Goal: Task Accomplishment & Management: Manage account settings

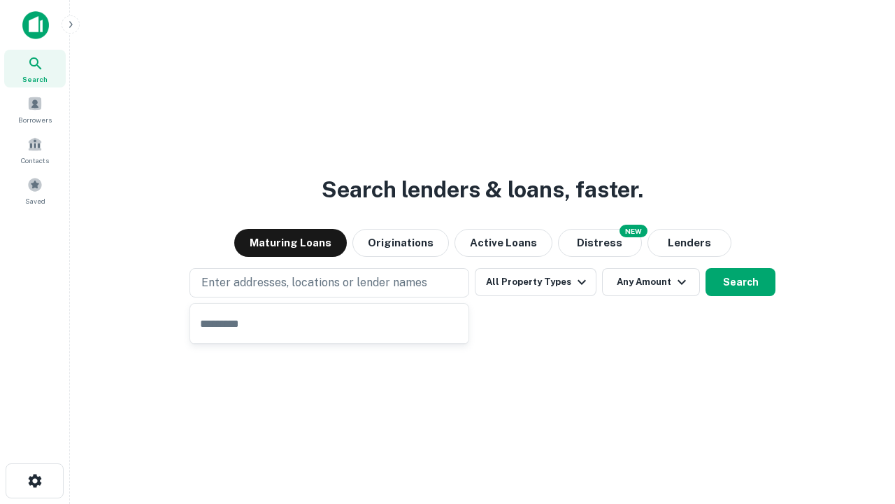
type input "**********"
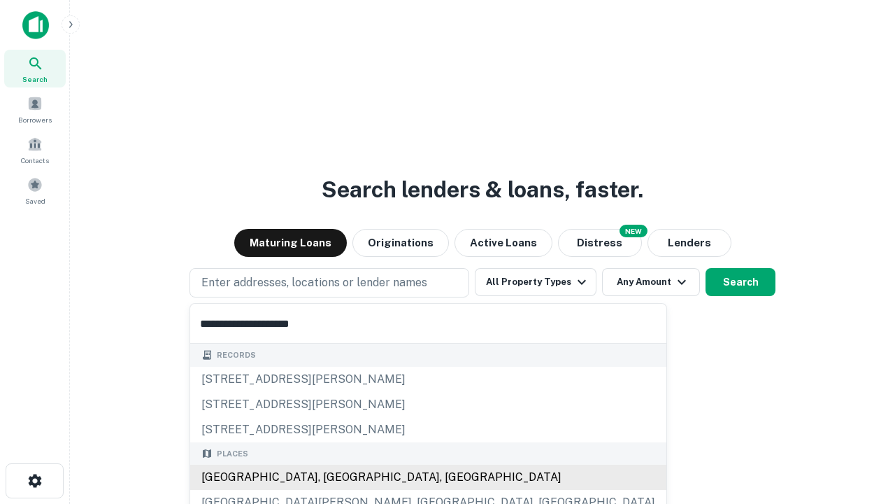
click at [334, 477] on div "[GEOGRAPHIC_DATA], [GEOGRAPHIC_DATA], [GEOGRAPHIC_DATA]" at bounding box center [428, 476] width 476 height 25
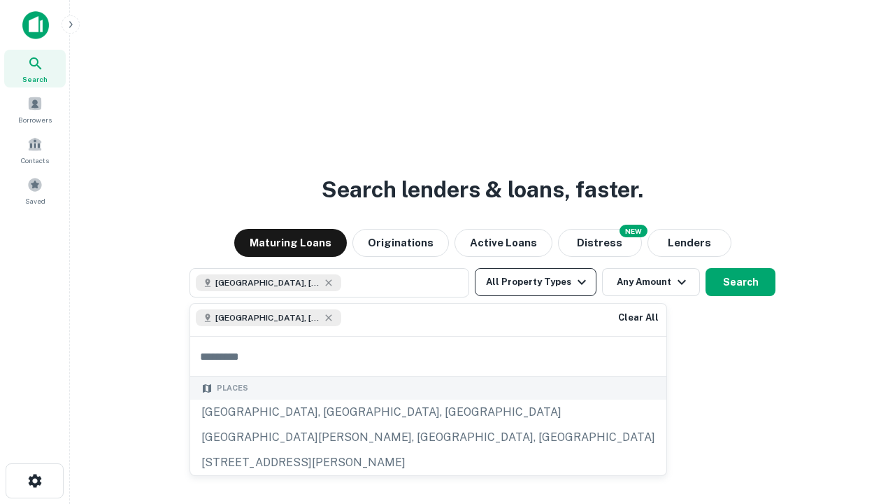
click at [536, 282] on button "All Property Types" at bounding box center [536, 282] width 122 height 28
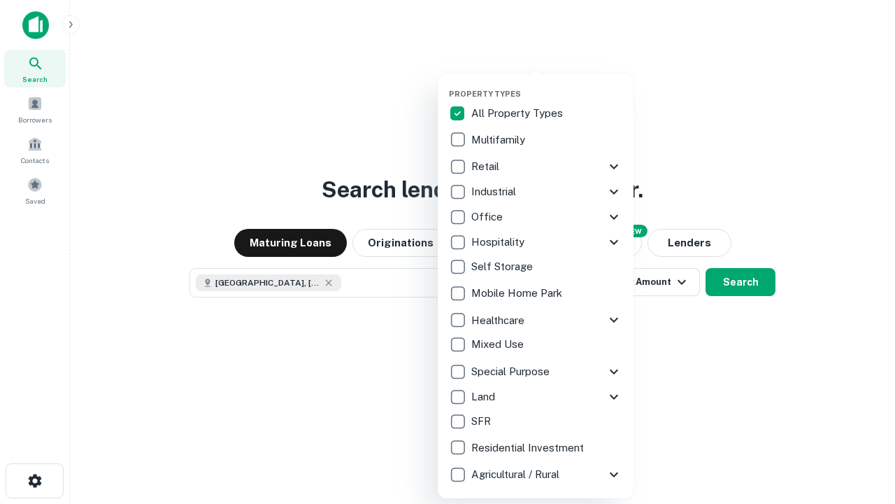
click at [547, 85] on button "button" at bounding box center [547, 85] width 196 height 1
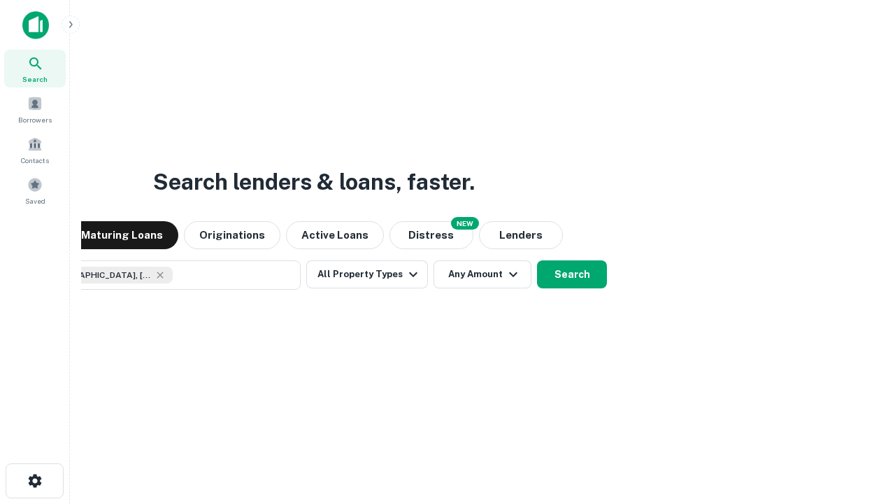
scroll to position [22, 0]
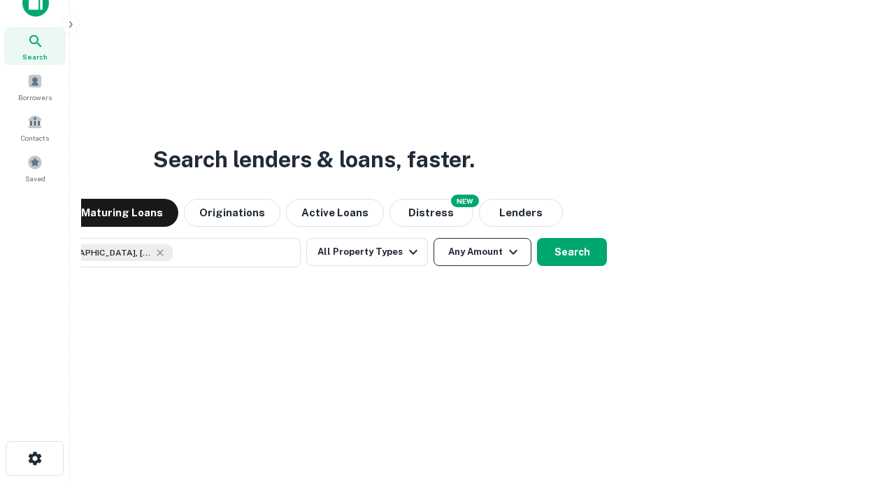
click at [434, 238] on button "Any Amount" at bounding box center [483, 252] width 98 height 28
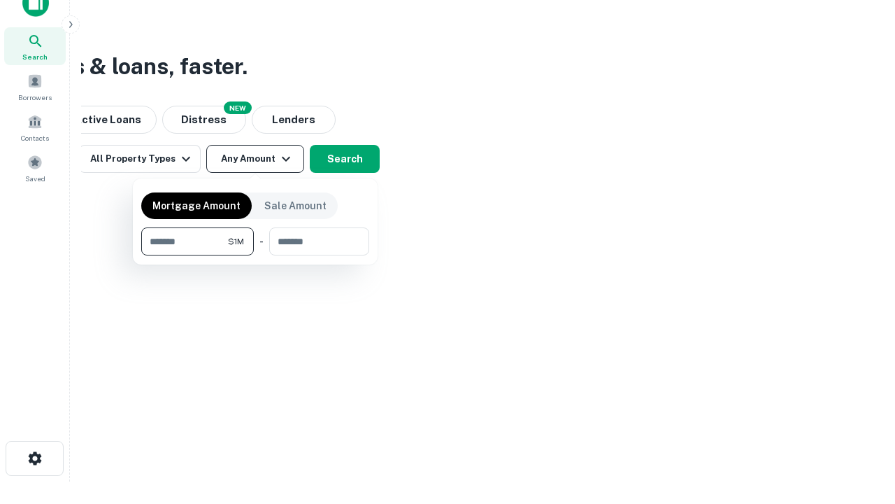
type input "*******"
click at [255, 255] on button "button" at bounding box center [255, 255] width 228 height 1
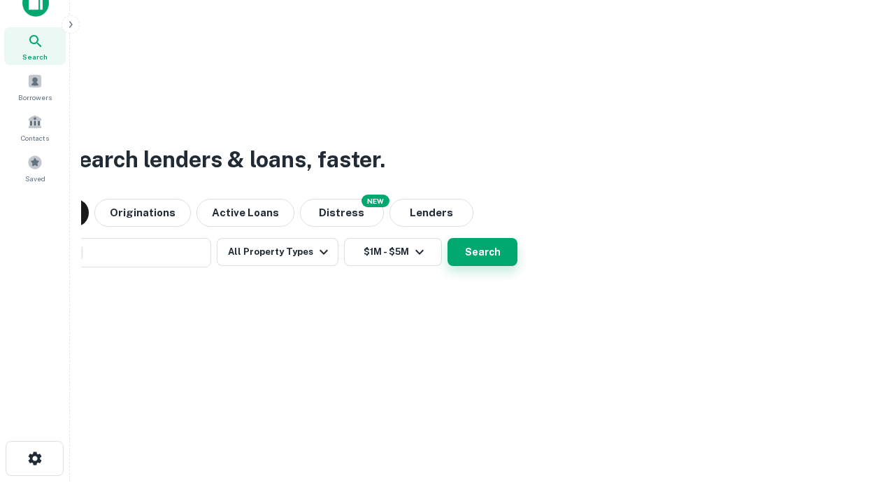
click at [448, 238] on button "Search" at bounding box center [483, 252] width 70 height 28
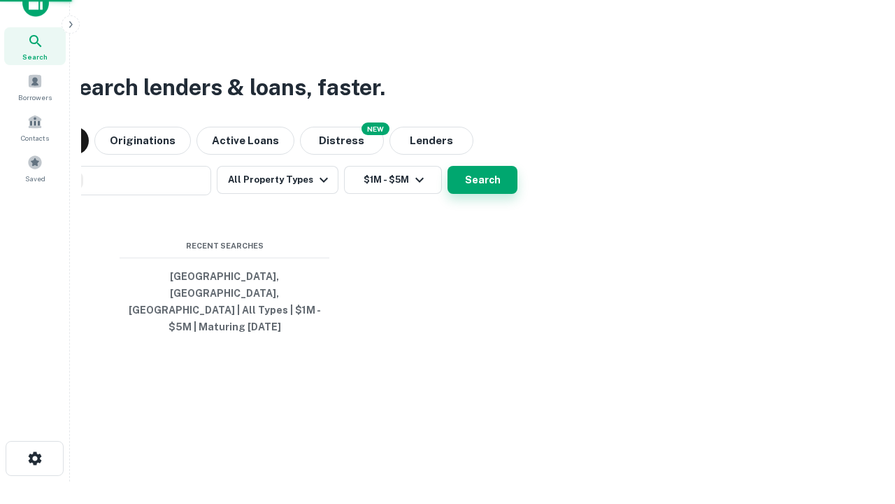
scroll to position [45, 396]
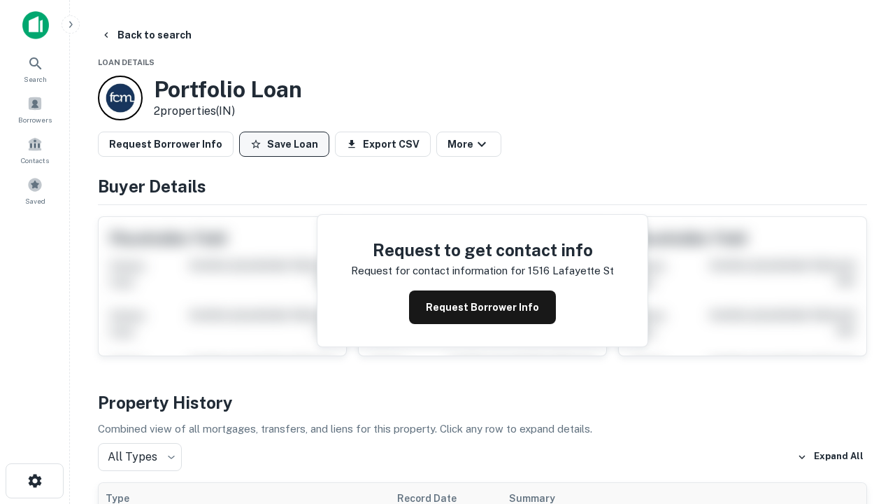
click at [284, 144] on button "Save Loan" at bounding box center [284, 143] width 90 height 25
click at [287, 144] on button "Loan Saved" at bounding box center [287, 143] width 97 height 25
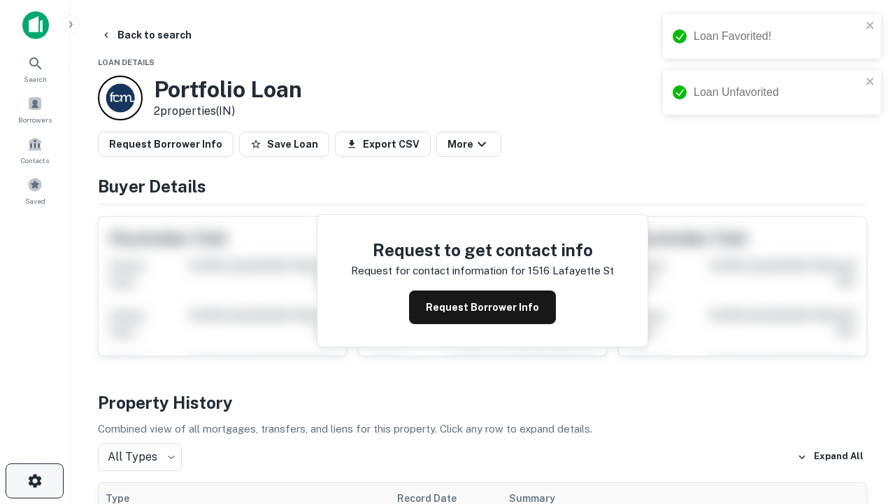
click at [34, 480] on icon "button" at bounding box center [35, 480] width 17 height 17
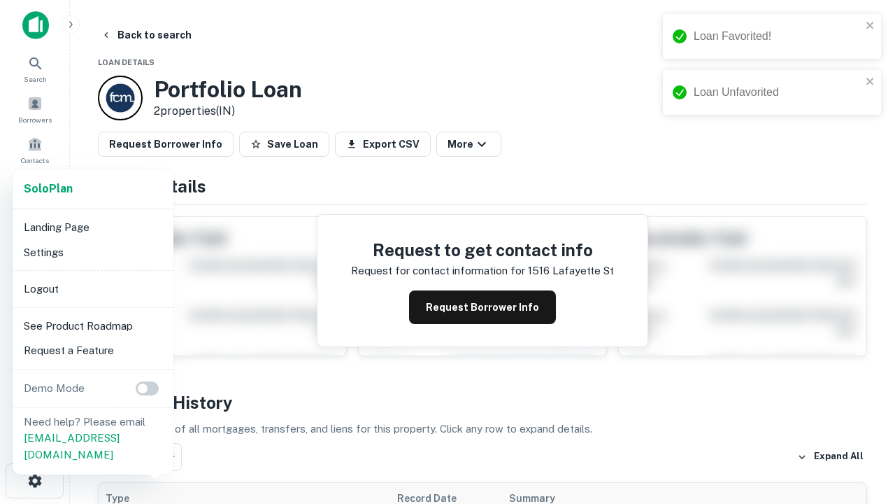
click at [92, 288] on li "Logout" at bounding box center [93, 288] width 150 height 25
